Goal: Task Accomplishment & Management: Use online tool/utility

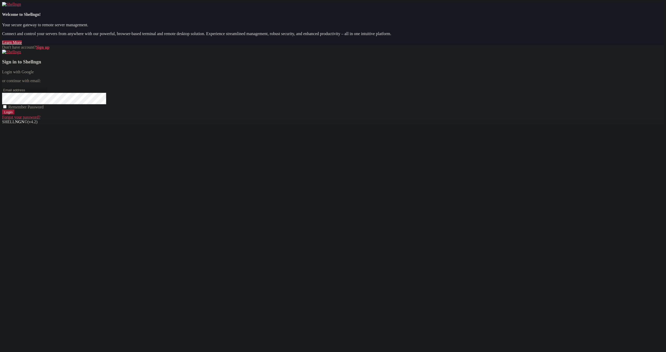
click at [427, 120] on div "Sign in to Shellngn Login with Google or continue with email: Remember Password…" at bounding box center [332, 85] width 661 height 70
click at [34, 74] on link "Login with Google" at bounding box center [18, 72] width 32 height 4
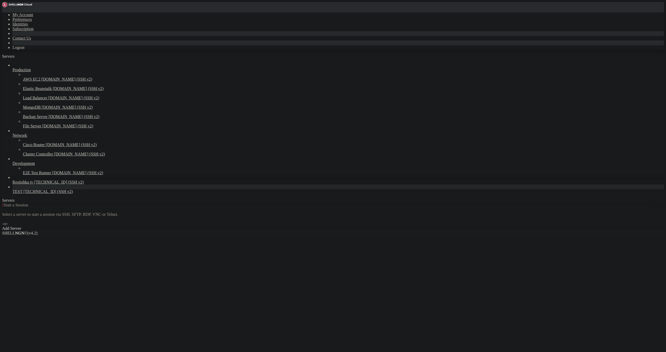
click at [35, 184] on span "[TECHNICAL_ID] (SSH v2)" at bounding box center [58, 182] width 49 height 4
click at [34, 184] on span "[TECHNICAL_ID] (SSH v2)" at bounding box center [58, 182] width 49 height 4
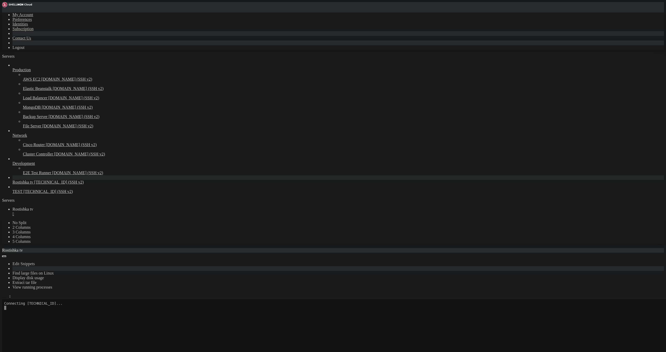
click at [4, 298] on icon "button" at bounding box center [4, 298] width 0 height 0
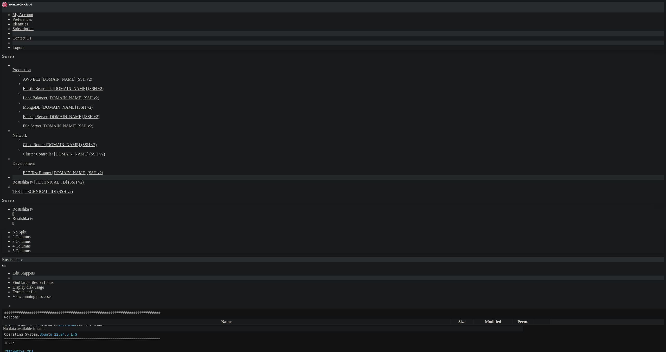
scroll to position [43, 0]
click at [4, 322] on icon "button" at bounding box center [4, 322] width 0 height 0
click at [9, 348] on span " etc" at bounding box center [6, 350] width 6 height 4
click at [18, 342] on span " apache2" at bounding box center [10, 344] width 15 height 4
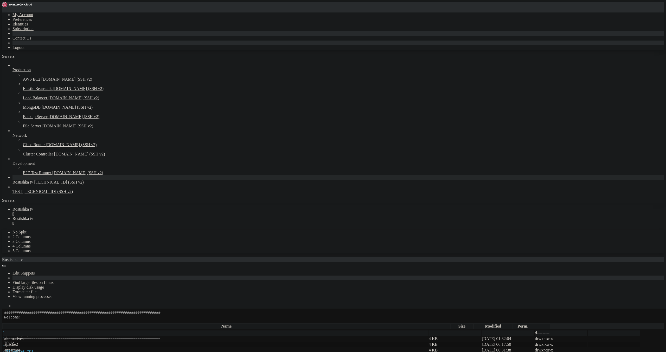
click at [18, 342] on span " apache2" at bounding box center [10, 344] width 15 height 4
click at [4, 322] on icon "button" at bounding box center [4, 322] width 0 height 0
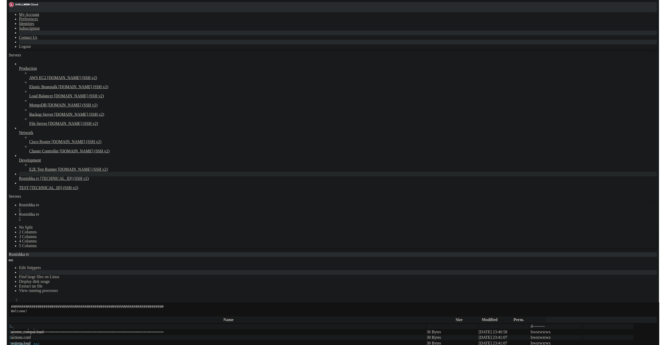
scroll to position [273, 0]
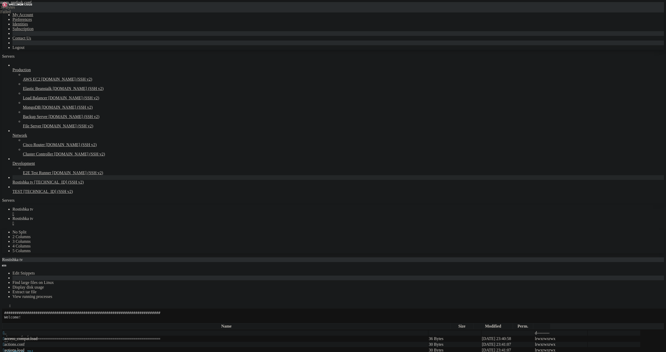
drag, startPoint x: 141, startPoint y: 18, endPoint x: 80, endPoint y: 21, distance: 60.4
click at [53, 318] on input "/etc/apache2/mods-enabled" at bounding box center [30, 320] width 46 height 5
drag, startPoint x: 161, startPoint y: 18, endPoint x: 79, endPoint y: 16, distance: 81.9
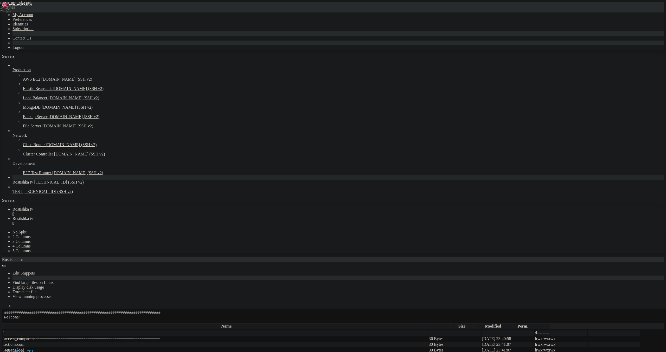
click at [53, 318] on input "/etc/apache2/mods-enabled" at bounding box center [30, 320] width 46 height 5
click at [75, 318] on div "/etc/apache2/mods-enabled" at bounding box center [332, 320] width 661 height 5
click at [4, 322] on icon "button" at bounding box center [4, 322] width 0 height 0
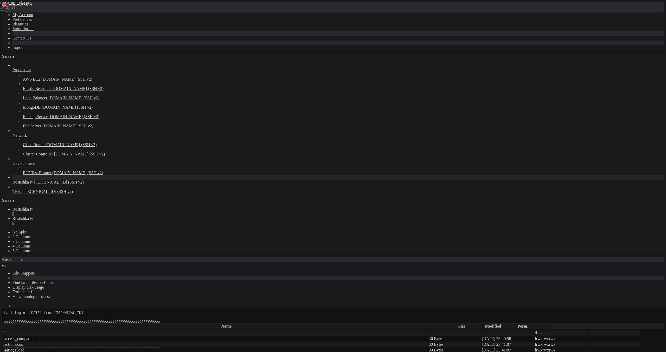
scroll to position [0, 0]
click at [6, 331] on span " .." at bounding box center [5, 333] width 4 height 4
click at [38, 352] on span " fastpanel2-available" at bounding box center [20, 356] width 35 height 4
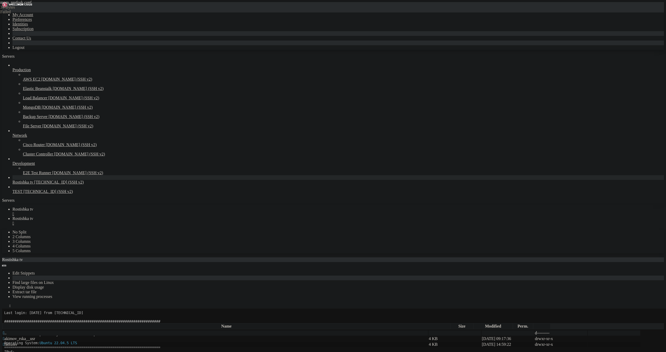
click at [17, 342] on span " fastuser" at bounding box center [10, 344] width 15 height 4
drag, startPoint x: 71, startPoint y: 37, endPoint x: 72, endPoint y: 21, distance: 16.1
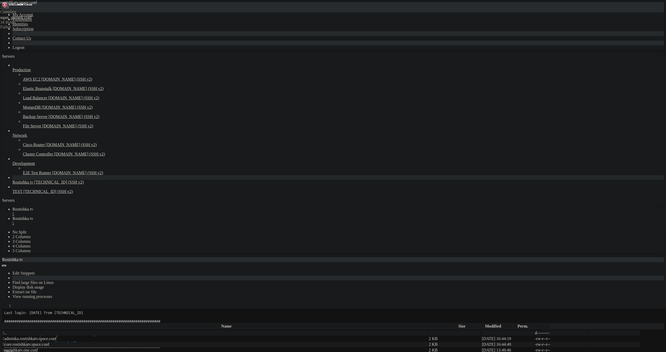
click at [4, 322] on icon "button" at bounding box center [4, 322] width 0 height 0
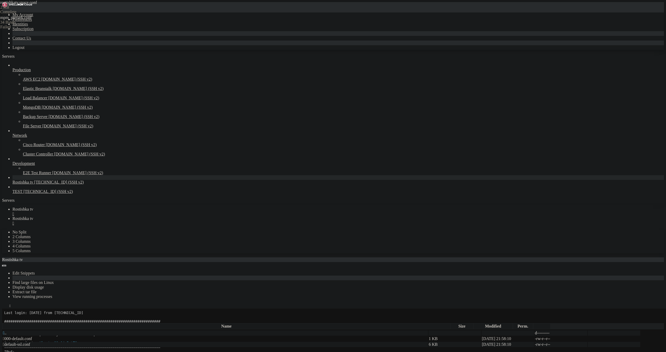
drag, startPoint x: 71, startPoint y: 43, endPoint x: 76, endPoint y: 27, distance: 17.5
click at [4, 322] on div "button" at bounding box center [4, 322] width 0 height 0
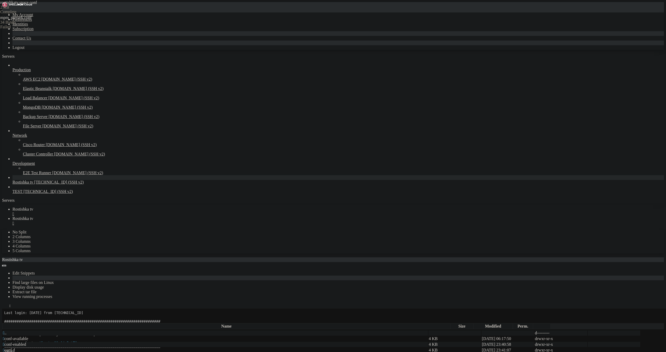
type input "/etc/apache2/mods-available"
drag, startPoint x: 222, startPoint y: 123, endPoint x: 27, endPoint y: 21, distance: 220.1
click at [27, 21] on div "My Account Preferences Identities Subscription Contact Us Logout Servers Produc…" at bounding box center [332, 339] width 661 height 674
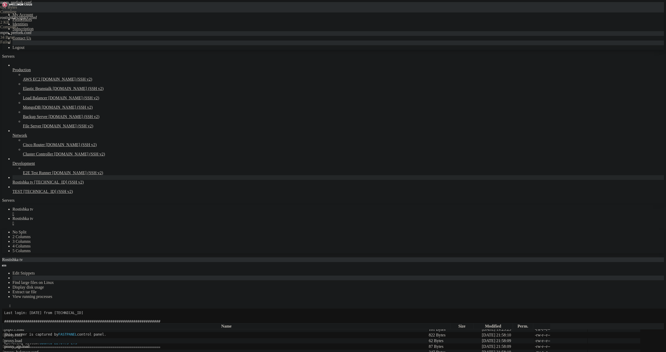
type textarea "# prefork MPM # StartServers: number of server processes to start"
click at [33, 207] on span "Rostishka tv" at bounding box center [22, 209] width 21 height 4
drag, startPoint x: 6, startPoint y: 450, endPoint x: 64, endPoint y: 619, distance: 178.7
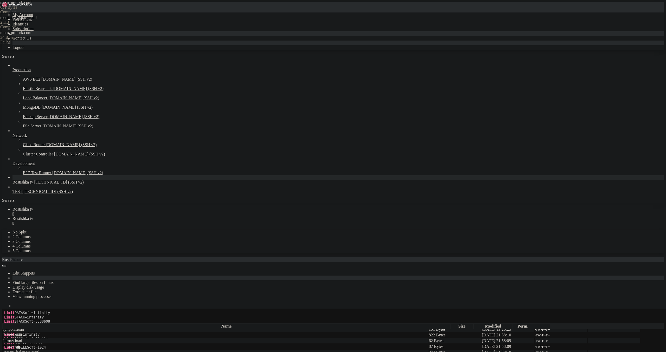
drag, startPoint x: 372, startPoint y: 622, endPoint x: 4, endPoint y: 568, distance: 371.6
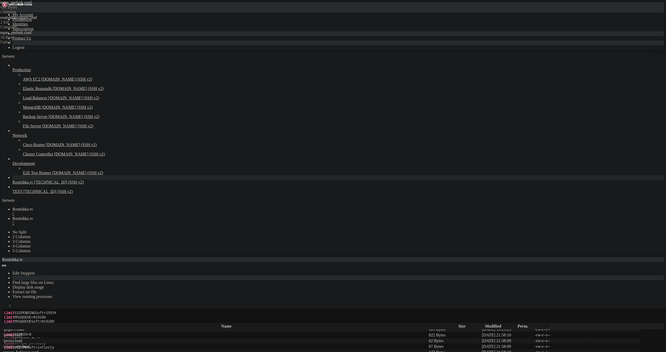
drag, startPoint x: 4, startPoint y: 614, endPoint x: 89, endPoint y: 621, distance: 85.8
drag, startPoint x: 75, startPoint y: 620, endPoint x: 4, endPoint y: 615, distance: 71.4
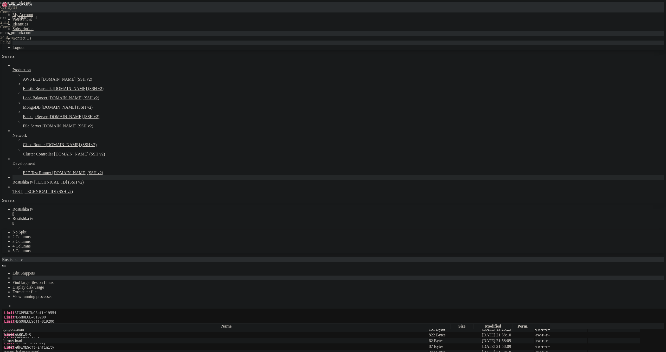
drag, startPoint x: 79, startPoint y: 619, endPoint x: 4, endPoint y: 615, distance: 75.2
click at [115, 216] on link "Rostishka tv " at bounding box center [337, 220] width 651 height 9
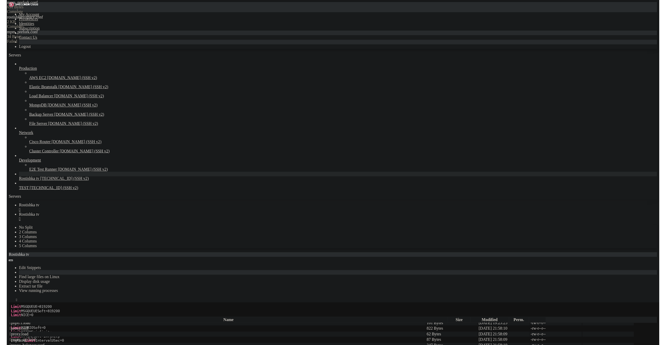
scroll to position [758, 0]
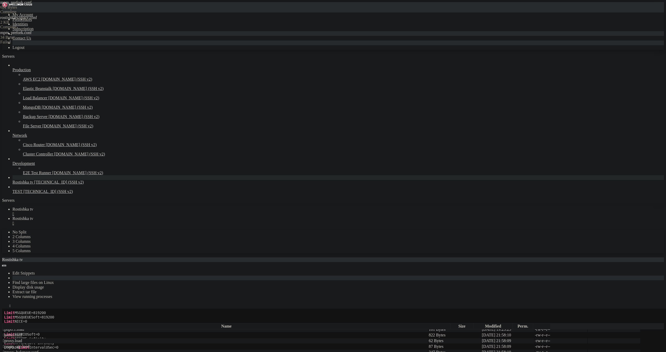
drag, startPoint x: 96, startPoint y: 75, endPoint x: 43, endPoint y: 52, distance: 58.6
click at [43, 52] on div "My Account Preferences Identities Subscription Contact Us Logout Servers Produc…" at bounding box center [332, 339] width 661 height 674
paste textarea "/IfModule>"
type textarea "</IfModule>"
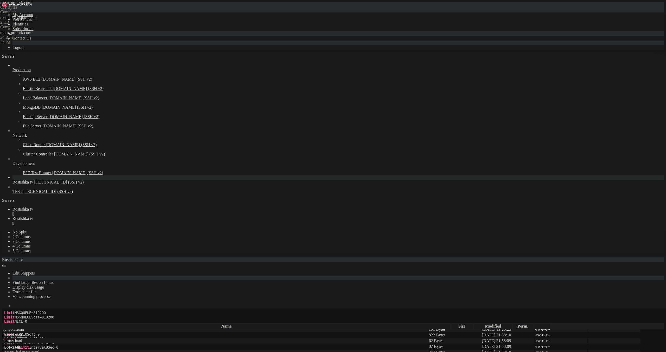
scroll to position [346, 0]
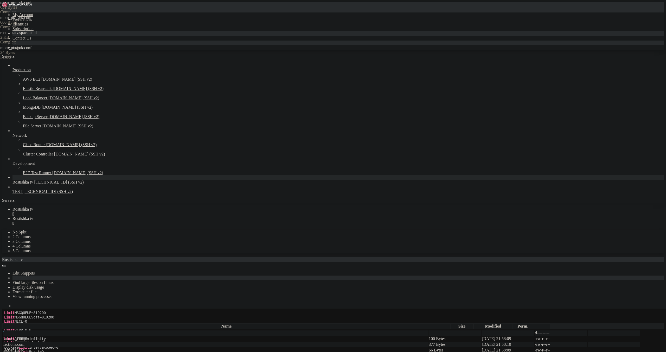
click at [33, 207] on span "Rostishka tv" at bounding box center [22, 209] width 21 height 4
drag, startPoint x: 48, startPoint y: 616, endPoint x: 77, endPoint y: 616, distance: 28.6
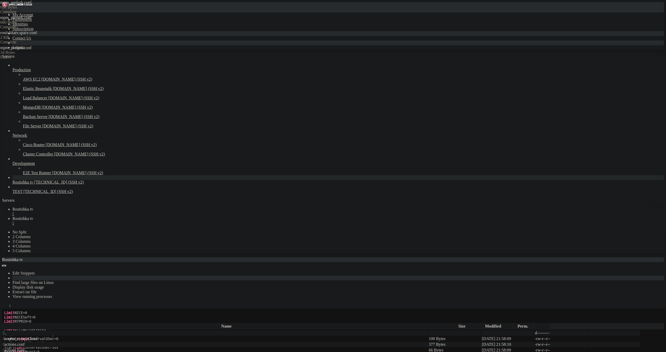
drag, startPoint x: 49, startPoint y: 581, endPoint x: 70, endPoint y: 580, distance: 20.5
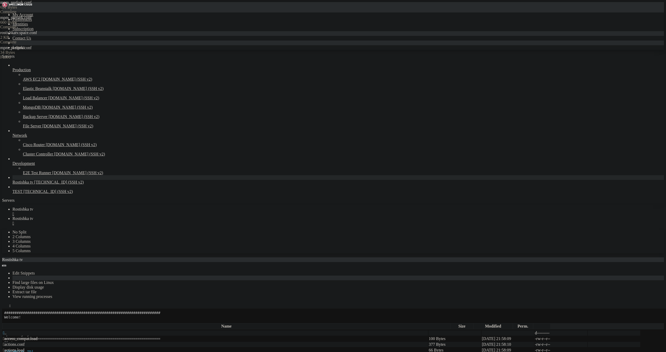
drag, startPoint x: 4, startPoint y: 485, endPoint x: 6, endPoint y: 487, distance: 2.9
drag, startPoint x: 69, startPoint y: 538, endPoint x: 5, endPoint y: 487, distance: 82.5
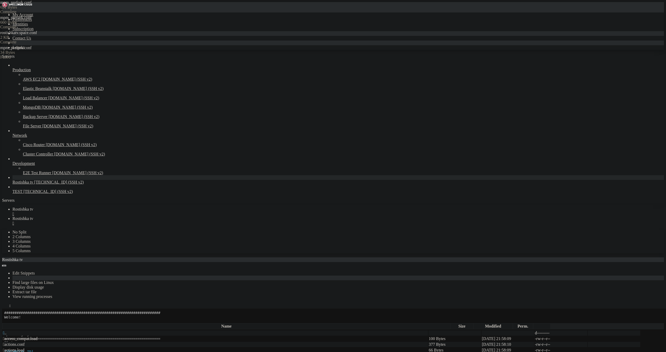
drag, startPoint x: 7, startPoint y: 484, endPoint x: 10, endPoint y: 487, distance: 4.6
copy div "root@rostishkatv:~# sudo -i -u fastuser bash -c "ulimit -a" real-time non-block…"
drag, startPoint x: 187, startPoint y: 445, endPoint x: 187, endPoint y: 442, distance: 2.9
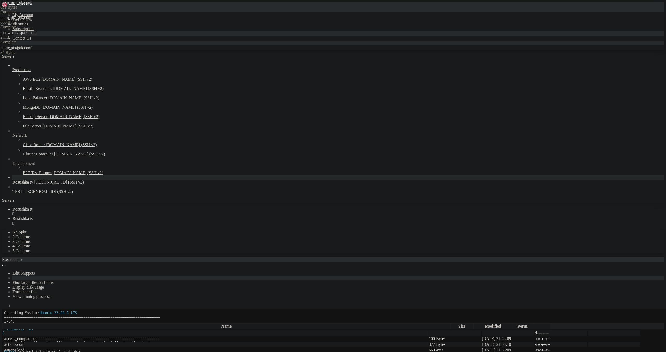
scroll to position [1150, 0]
click at [33, 216] on span "Rostishka tv" at bounding box center [22, 218] width 21 height 4
click at [4, 322] on icon "button" at bounding box center [4, 322] width 0 height 0
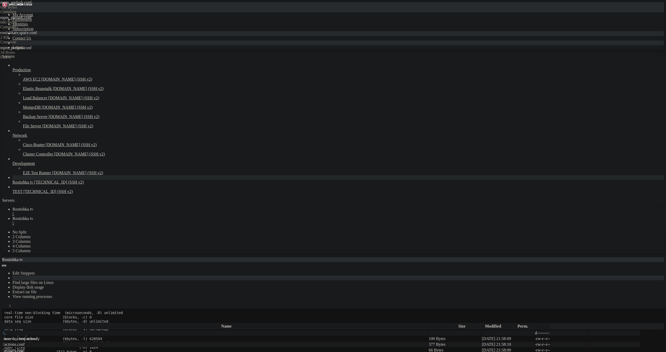
click at [4, 322] on icon "button" at bounding box center [4, 322] width 0 height 0
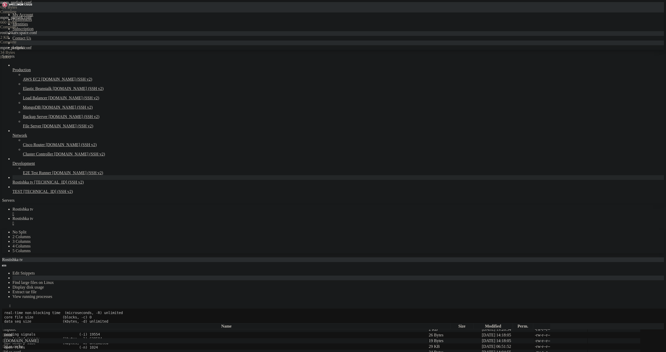
click at [18, 28] on span " security" at bounding box center [10, 26] width 15 height 4
type input "/etc/security"
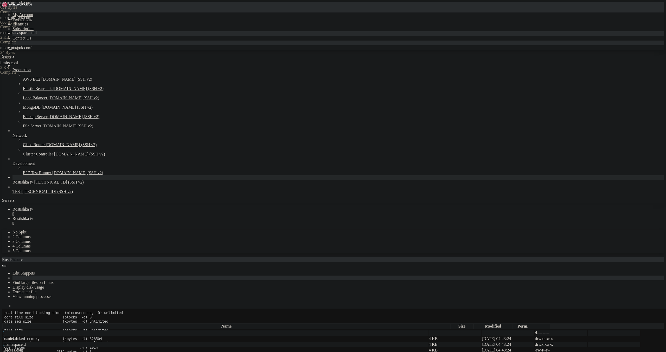
paste textarea "fastuser hard nproc 4096"
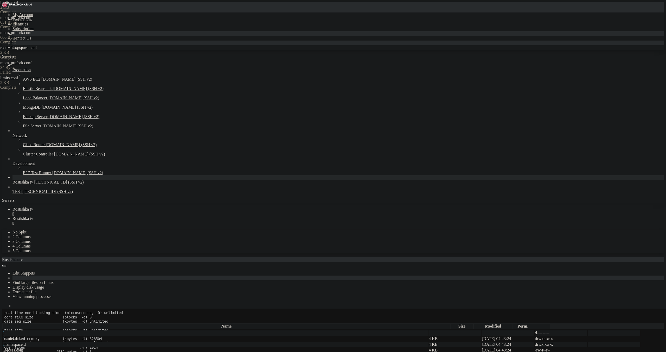
type textarea "fastuser hard nproc 4096"
drag, startPoint x: 83, startPoint y: 4, endPoint x: 91, endPoint y: 23, distance: 21.0
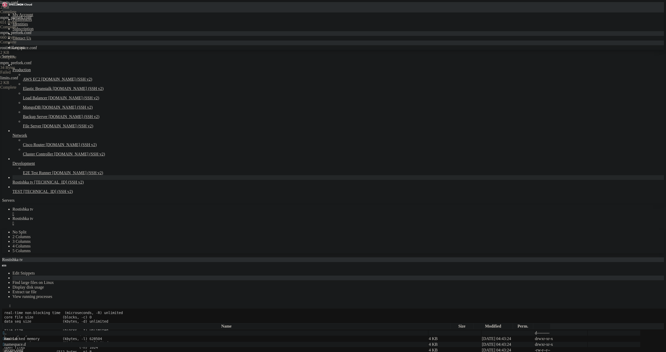
click at [33, 207] on span "Rostishka tv" at bounding box center [22, 209] width 21 height 4
click at [114, 216] on link "Rostishka tv " at bounding box center [337, 220] width 651 height 9
click at [4, 322] on icon "button" at bounding box center [4, 322] width 0 height 0
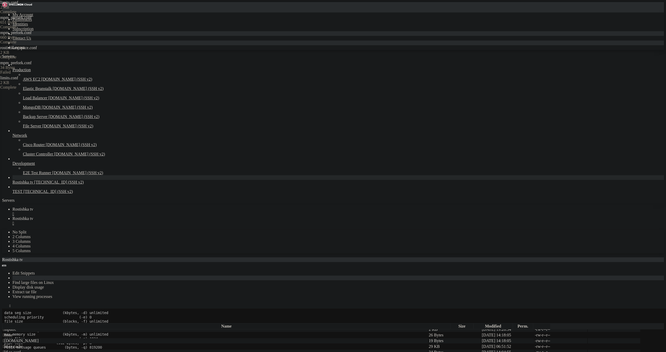
click at [86, 75] on td " sysctl.d" at bounding box center [215, 71] width 425 height 5
click at [18, 80] on span " systemd" at bounding box center [10, 77] width 15 height 4
click at [16, 342] on span " system" at bounding box center [9, 344] width 13 height 4
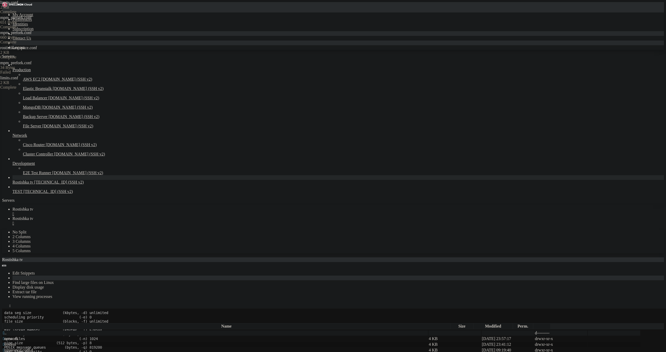
click at [16, 342] on span " system" at bounding box center [9, 344] width 13 height 4
type input "/etc/systemd/system/fastpanel2.service.d"
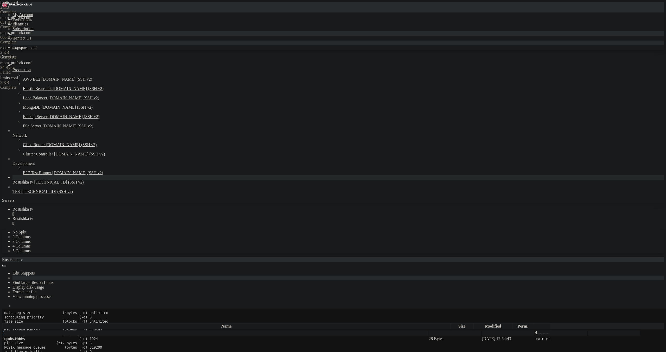
scroll to position [0, 0]
drag, startPoint x: 119, startPoint y: 39, endPoint x: 72, endPoint y: 30, distance: 47.4
paste textarea "LimitNPROC=4096"
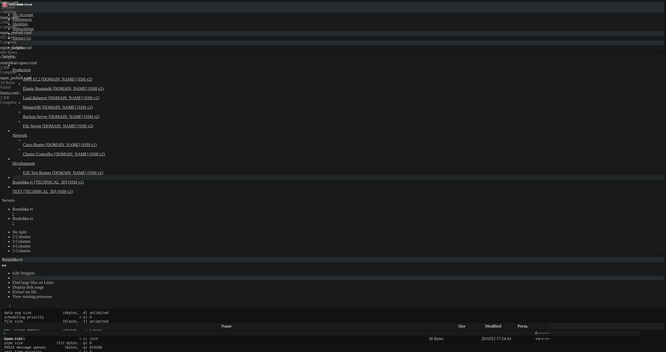
type textarea "LimitNPROC=4096"
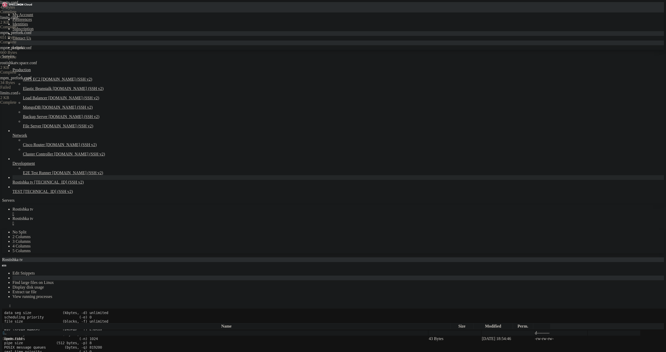
click at [4, 322] on icon "button" at bounding box center [4, 322] width 0 height 0
type input "/etc/systemd/system"
click at [33, 207] on span "Rostishka tv" at bounding box center [22, 209] width 21 height 4
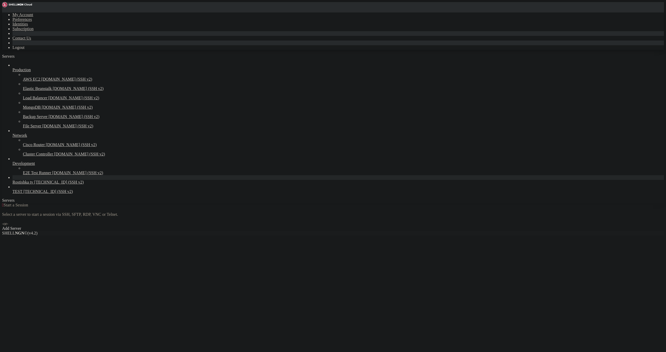
click at [12, 180] on icon at bounding box center [12, 180] width 0 height 0
click at [53, 184] on span "[TECHNICAL_ID] (SSH v2)" at bounding box center [58, 182] width 49 height 4
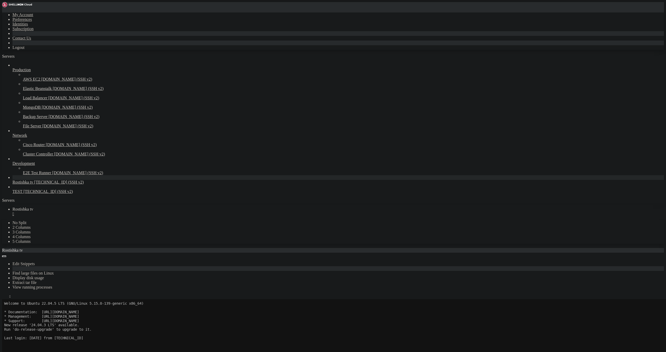
scroll to position [43, 0]
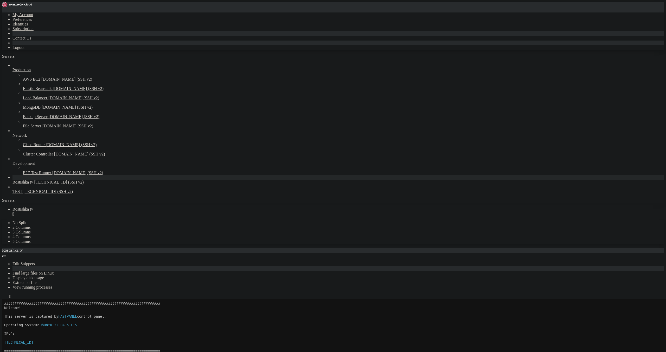
drag, startPoint x: 114, startPoint y: 415, endPoint x: 74, endPoint y: 408, distance: 40.0
drag, startPoint x: 338, startPoint y: 102, endPoint x: 341, endPoint y: 102, distance: 3.1
click at [340, 314] on div "Reconnect" at bounding box center [332, 316] width 661 height 5
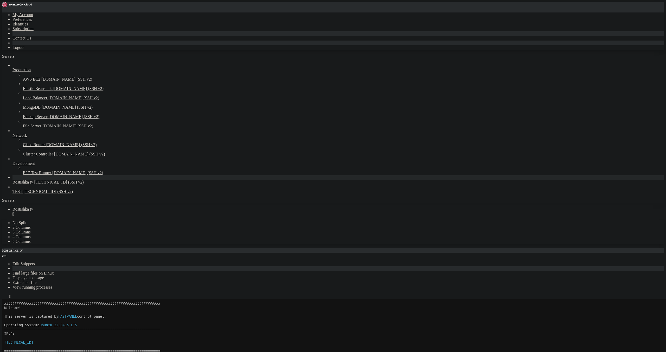
click at [23, 314] on button "Reconnect" at bounding box center [12, 316] width 21 height 5
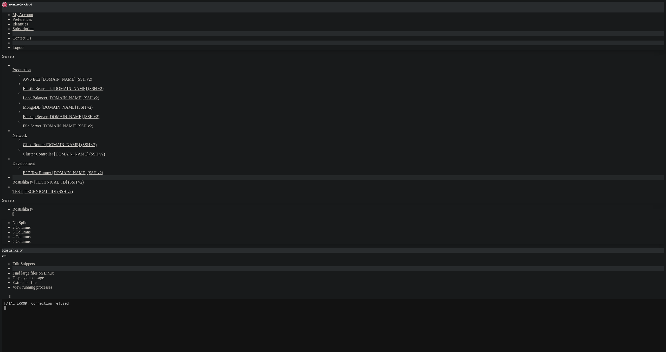
click at [23, 314] on button "Reconnect" at bounding box center [12, 316] width 21 height 5
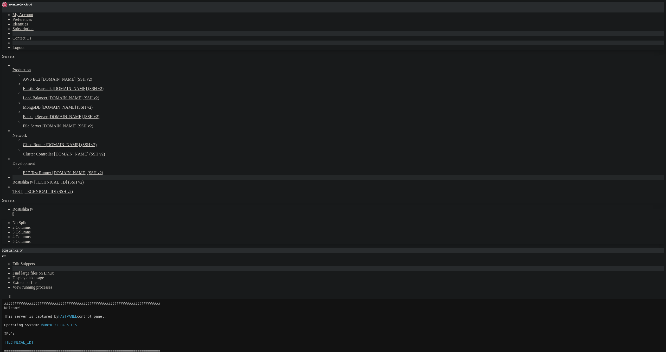
scroll to position [87, 0]
click at [4, 298] on icon "button" at bounding box center [4, 298] width 0 height 0
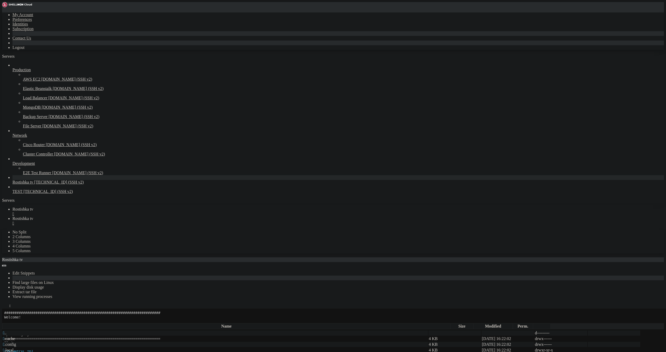
click at [4, 322] on div "button" at bounding box center [4, 322] width 0 height 0
click at [33, 207] on span "Rostishka tv" at bounding box center [22, 209] width 21 height 4
click at [100, 212] on div "" at bounding box center [337, 214] width 651 height 5
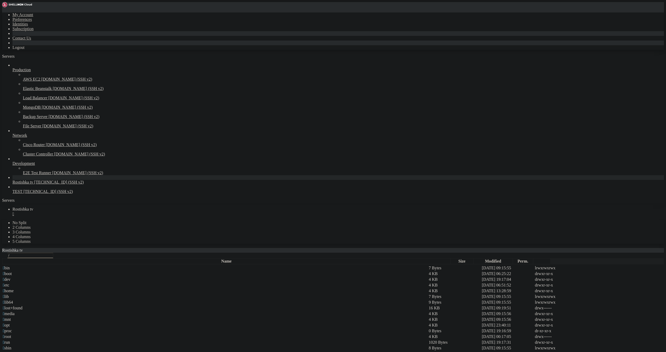
click at [10, 306] on span " log" at bounding box center [6, 308] width 7 height 4
click at [84, 271] on td " apache2" at bounding box center [215, 273] width 425 height 5
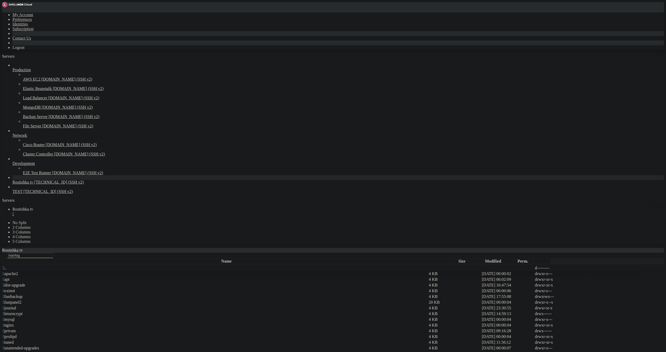
click at [84, 271] on td " apache2" at bounding box center [215, 273] width 425 height 5
type input "/var/log/apache2"
drag, startPoint x: 356, startPoint y: 225, endPoint x: 6, endPoint y: 9, distance: 410.7
click at [2, 2] on div "My Account Preferences Identities Subscription Contact Us Logout Servers Produc…" at bounding box center [332, 307] width 661 height 610
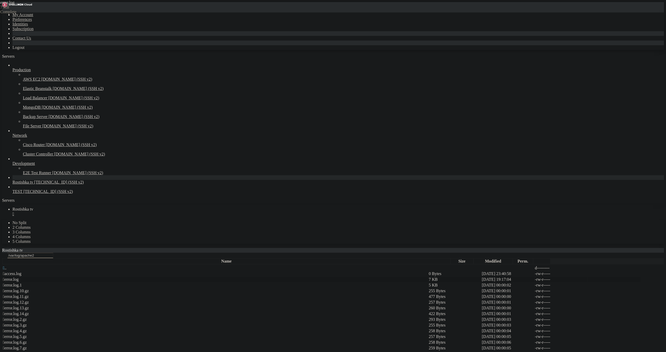
type textarea "[Tue Sep 16 00:00:05.628189 2025] [mpm_prefork:notice] [pid 480160] AH00163: Ap…"
drag, startPoint x: 153, startPoint y: 212, endPoint x: 158, endPoint y: 214, distance: 4.9
drag, startPoint x: 227, startPoint y: 218, endPoint x: 71, endPoint y: 98, distance: 196.6
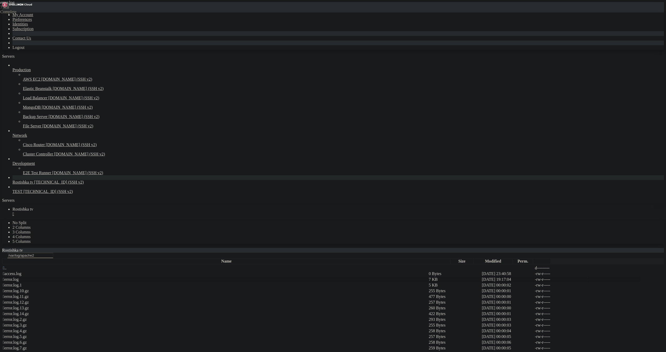
type textarea "[Tue Sep 16 19:14:20.378133 2025] [mpm_prefork:error] [pid 852645] AH00161: ser…"
drag, startPoint x: 71, startPoint y: 98, endPoint x: 74, endPoint y: 100, distance: 2.9
click at [100, 212] on div "" at bounding box center [337, 214] width 651 height 5
